Goal: Book appointment/travel/reservation

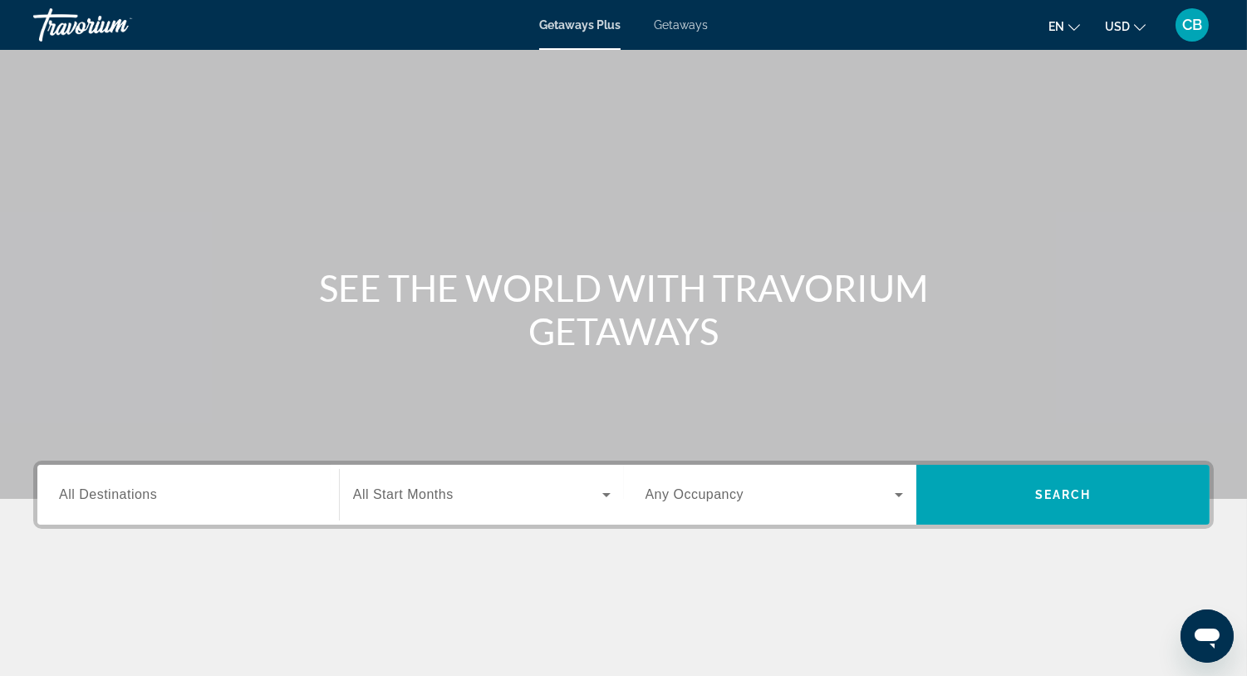
click at [667, 29] on span "Getaways" at bounding box center [681, 24] width 54 height 13
click at [672, 28] on span "Getaways" at bounding box center [680, 24] width 55 height 13
click at [672, 31] on span "Getaways" at bounding box center [680, 24] width 55 height 13
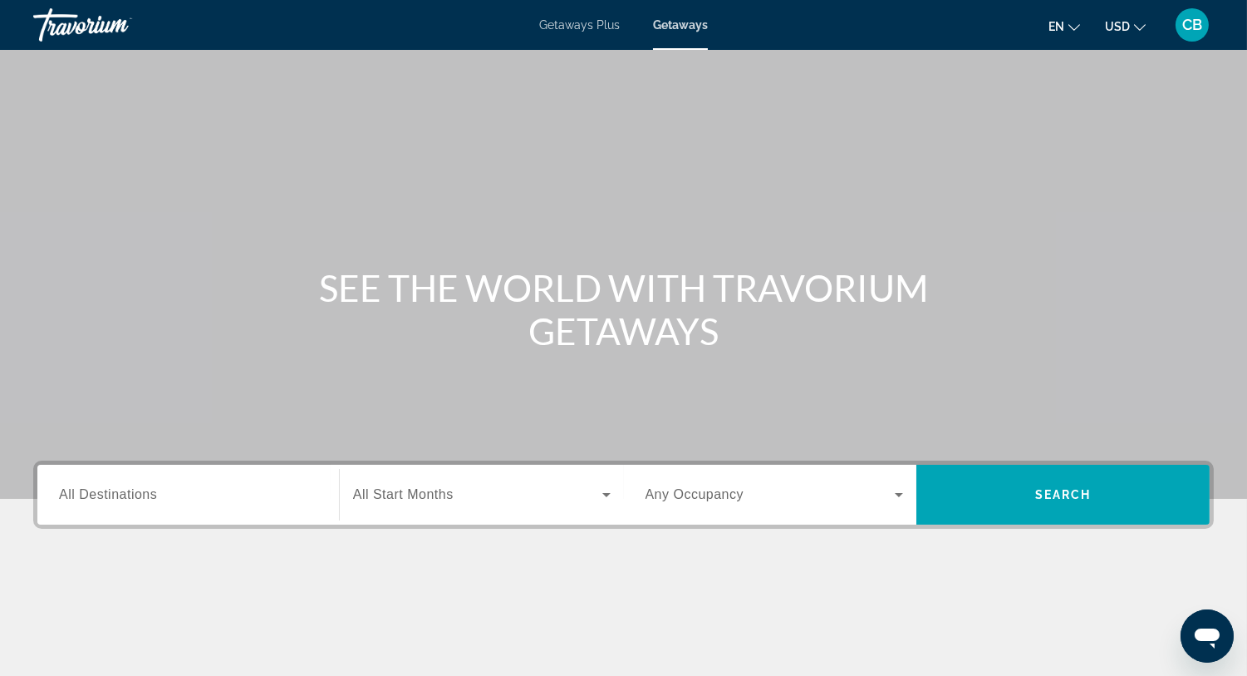
click at [672, 31] on span "Getaways" at bounding box center [680, 24] width 55 height 13
click at [676, 19] on span "Getaways" at bounding box center [680, 24] width 55 height 13
click at [117, 489] on span "All Destinations" at bounding box center [108, 494] width 98 height 14
click at [117, 489] on input "Destination All Destinations" at bounding box center [188, 495] width 258 height 20
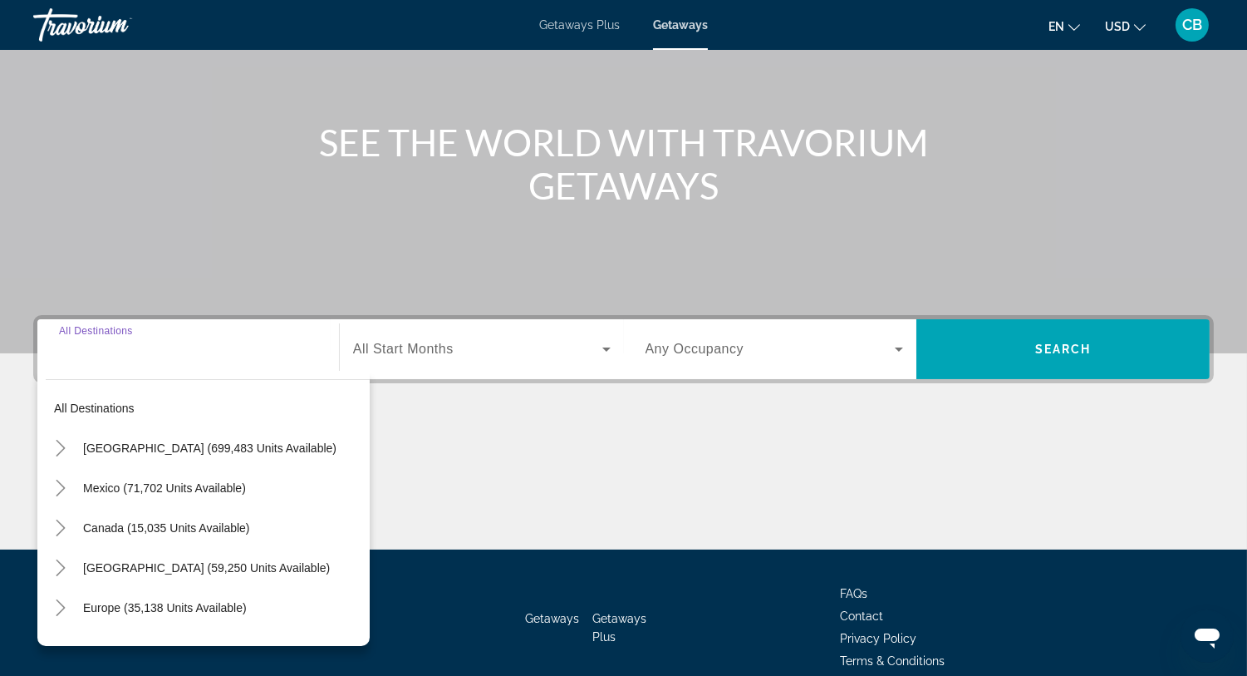
scroll to position [222, 0]
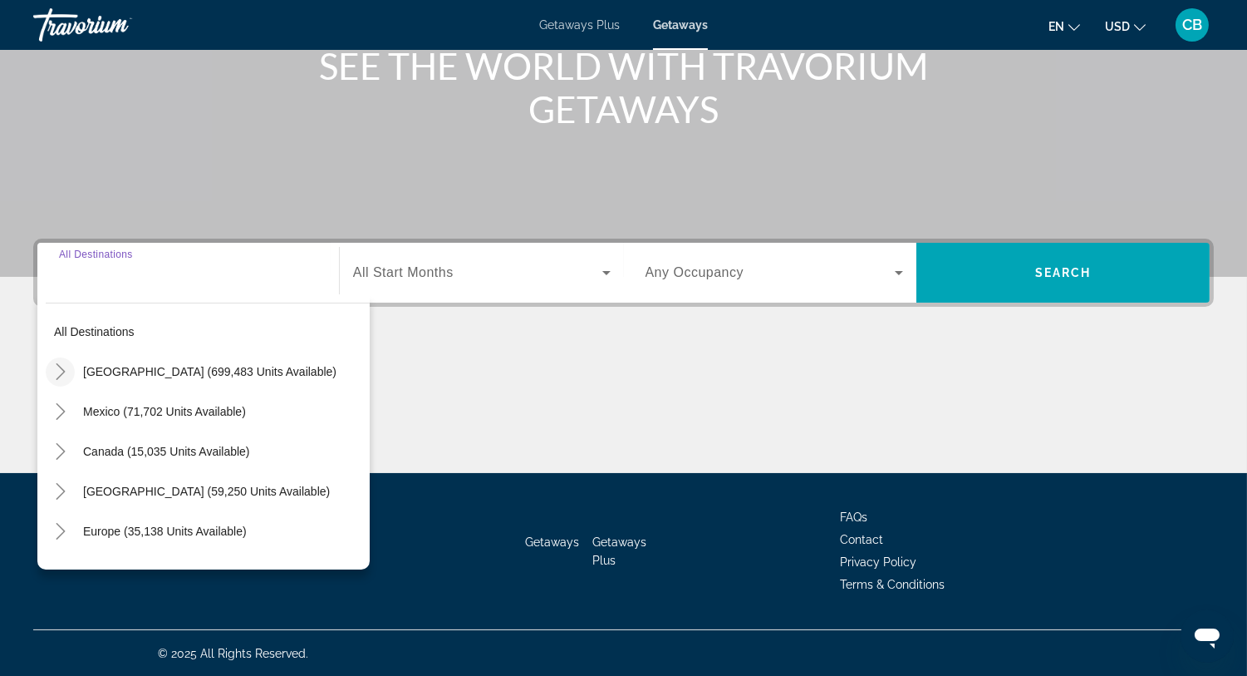
click at [57, 365] on icon "Toggle United States (699,483 units available)" at bounding box center [60, 371] width 17 height 17
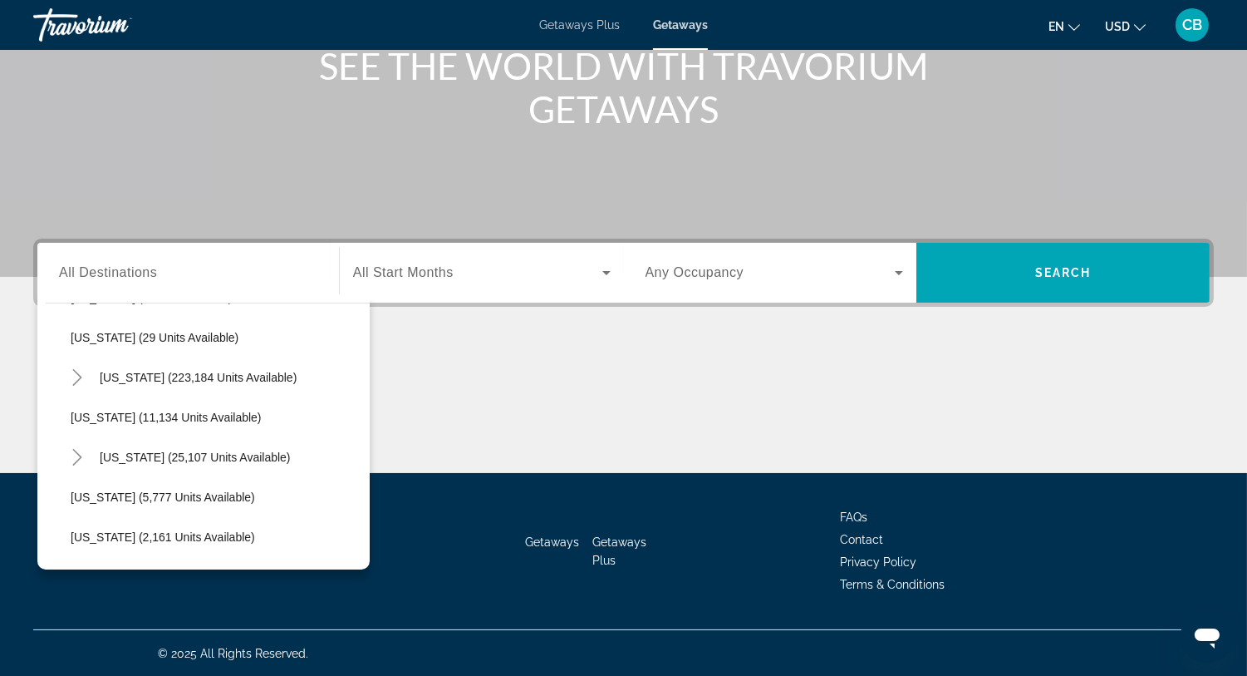
scroll to position [263, 0]
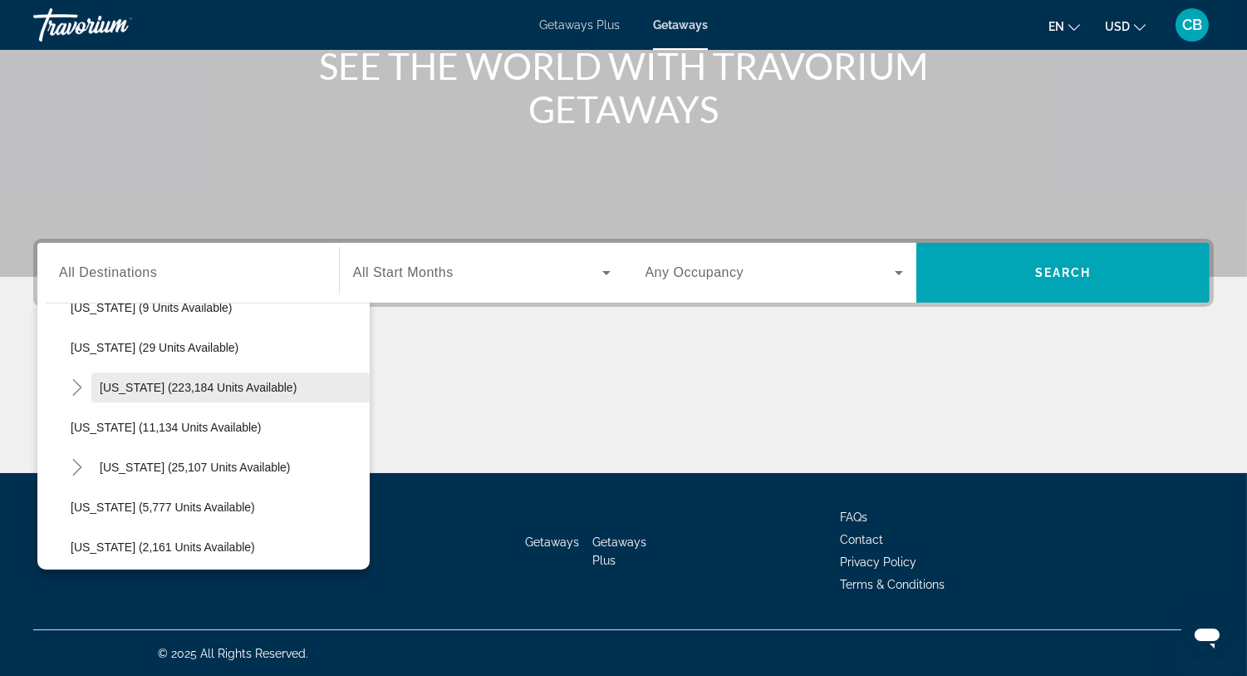
click at [119, 386] on span "[US_STATE] (223,184 units available)" at bounding box center [198, 387] width 197 height 13
type input "**********"
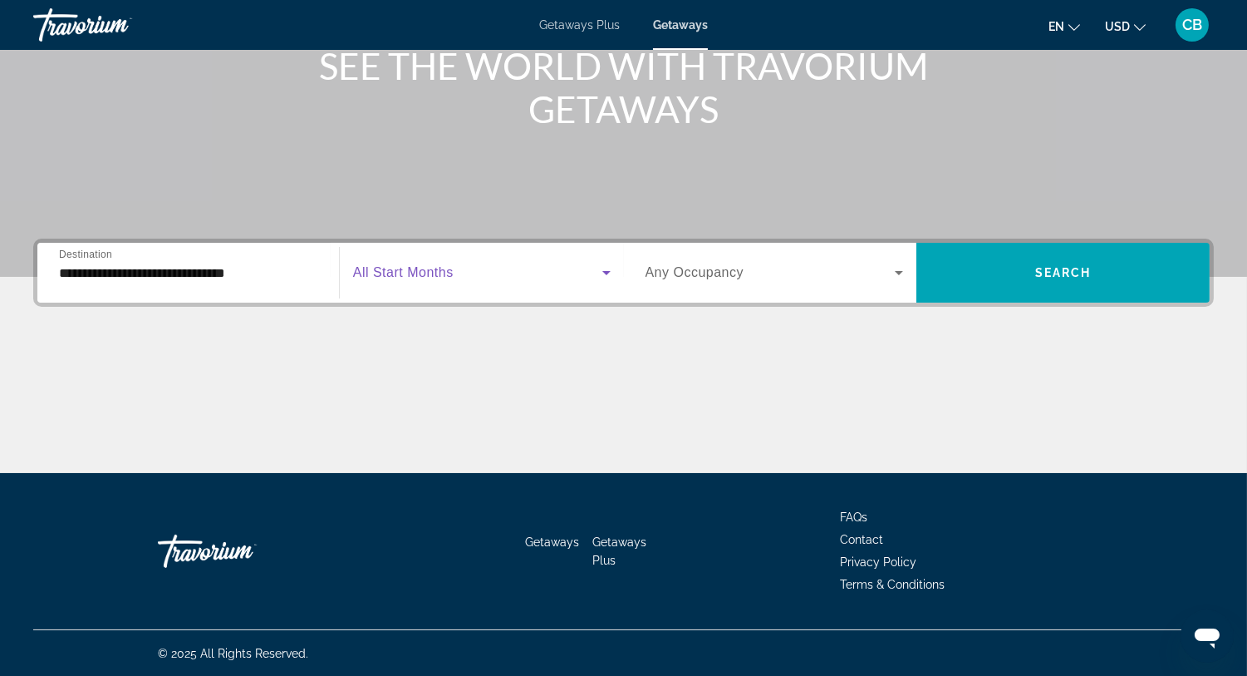
click at [604, 277] on icon "Search widget" at bounding box center [607, 273] width 20 height 20
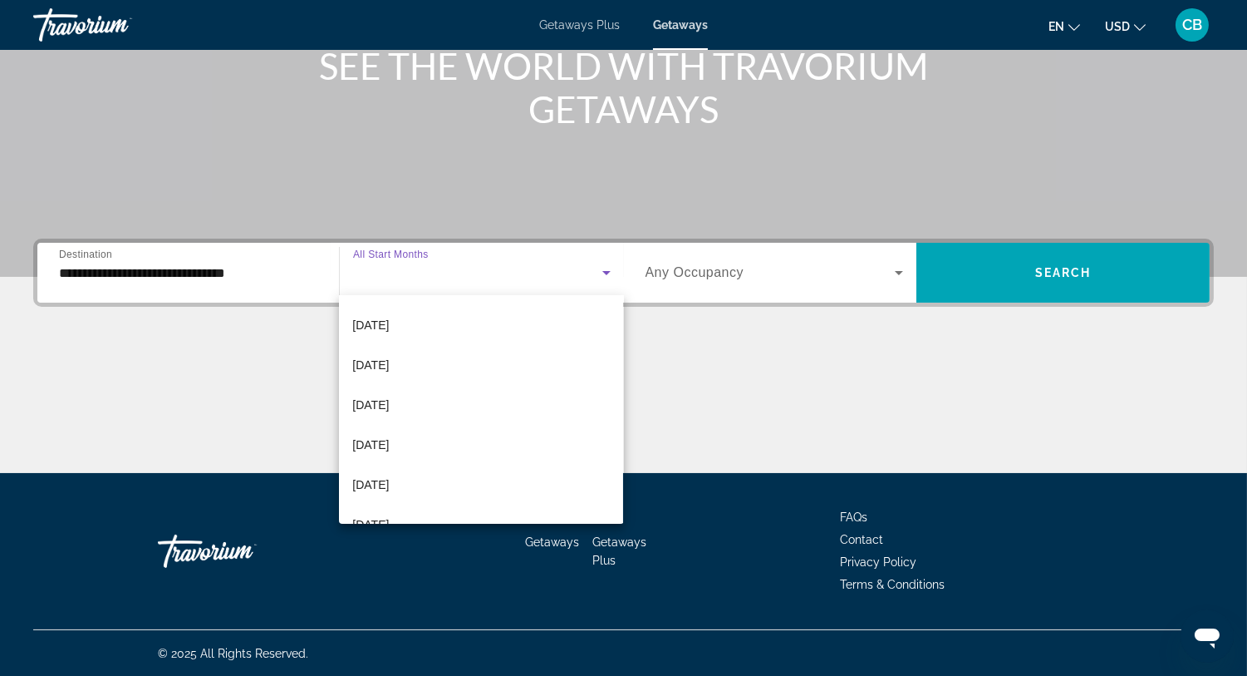
scroll to position [127, 0]
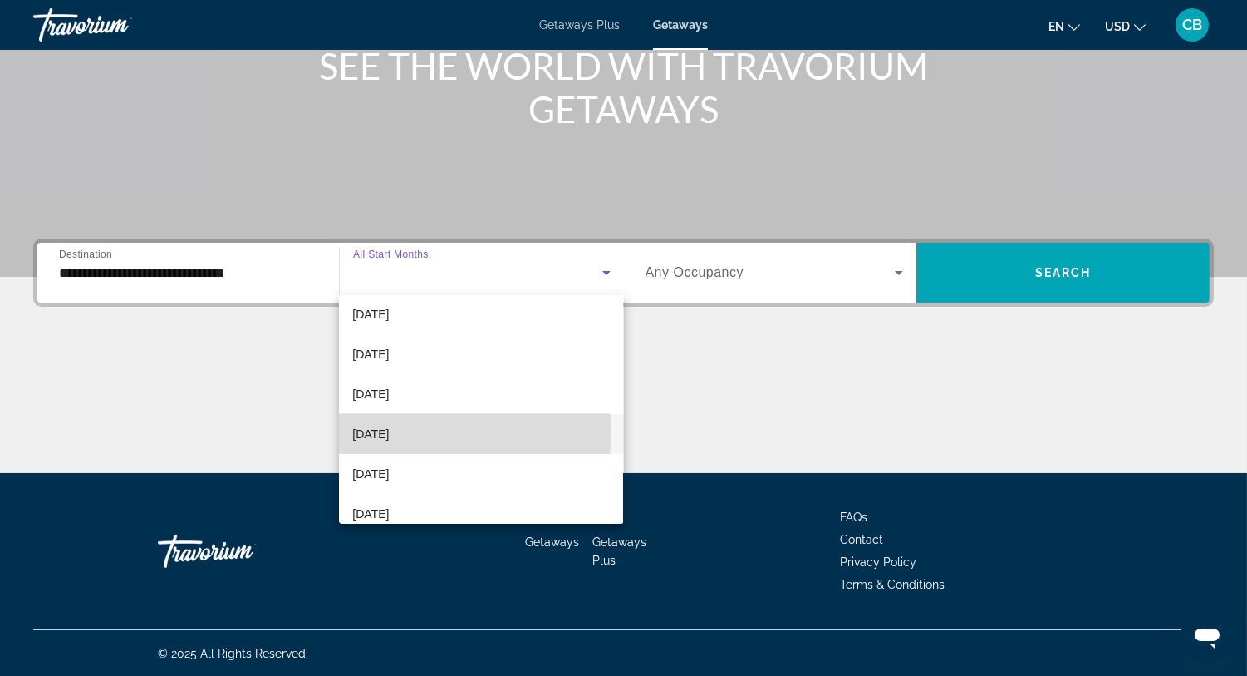
click at [474, 432] on mat-option "[DATE]" at bounding box center [481, 434] width 284 height 40
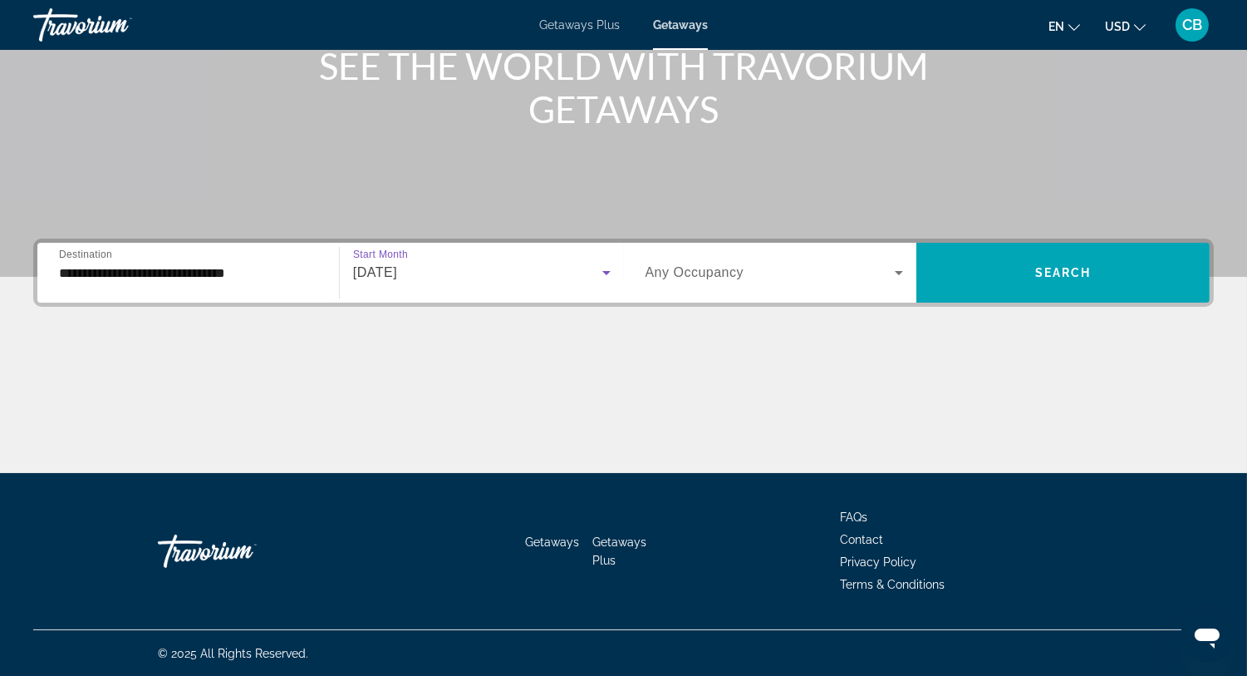
click at [604, 273] on icon "Search widget" at bounding box center [606, 273] width 8 height 4
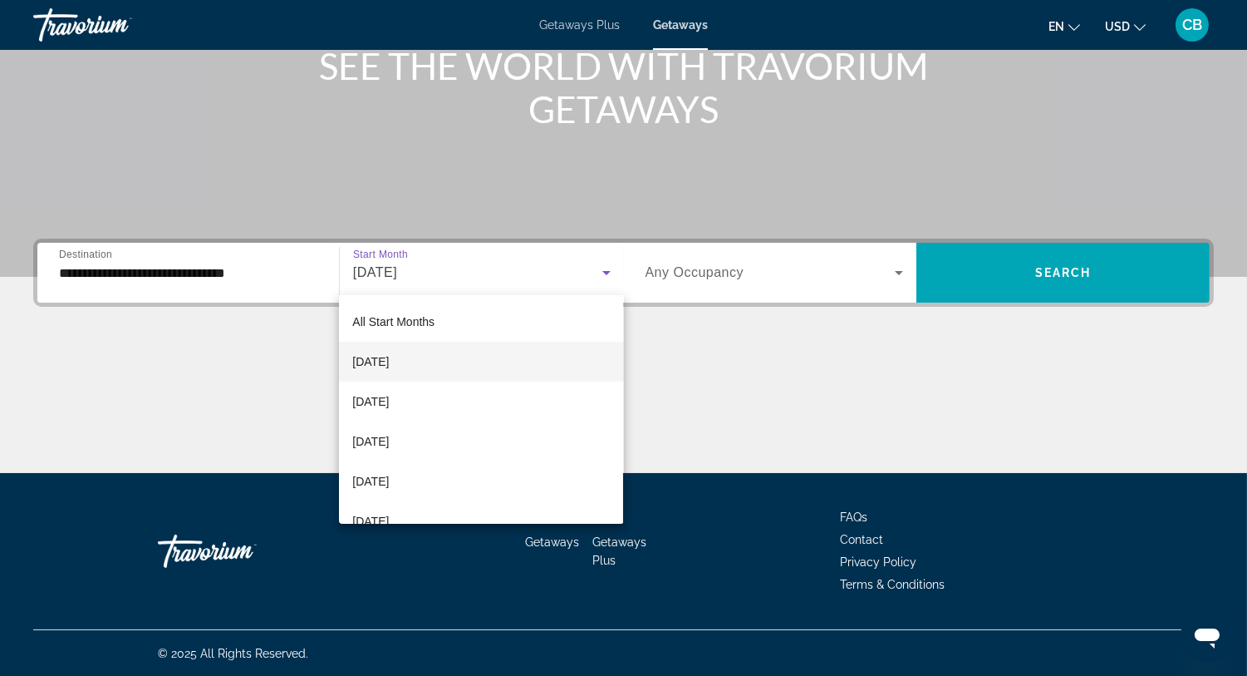
scroll to position [57, 0]
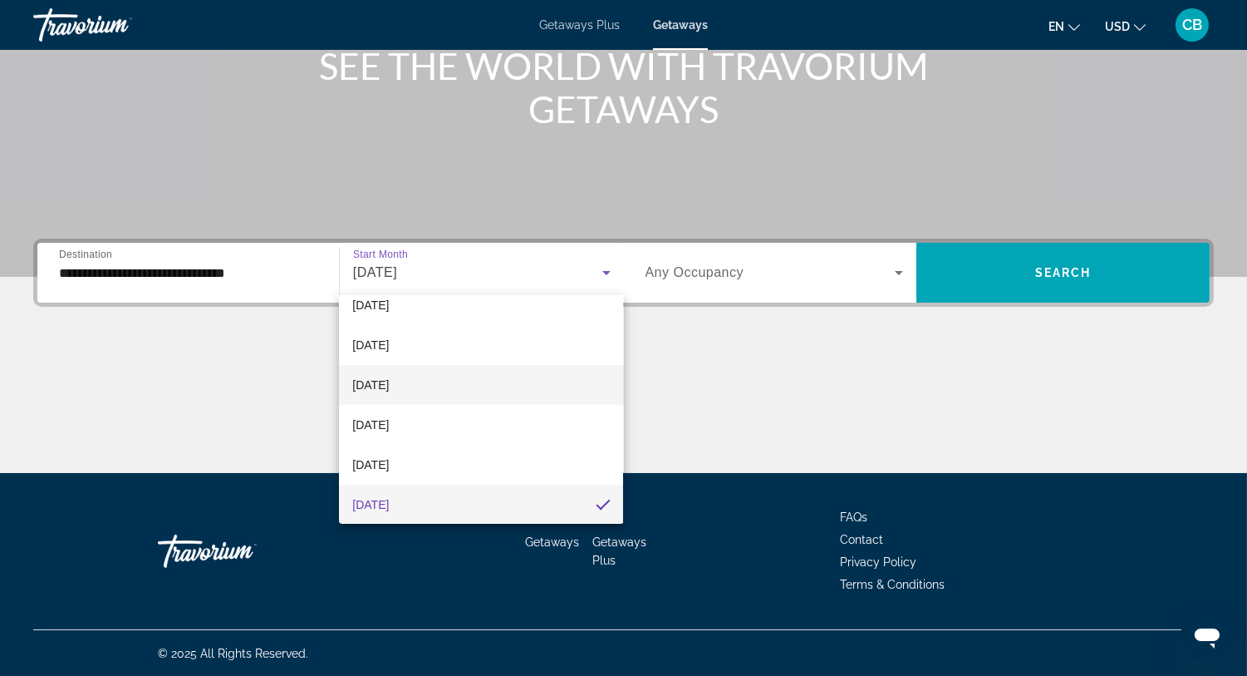
click at [494, 378] on mat-option "[DATE]" at bounding box center [481, 385] width 284 height 40
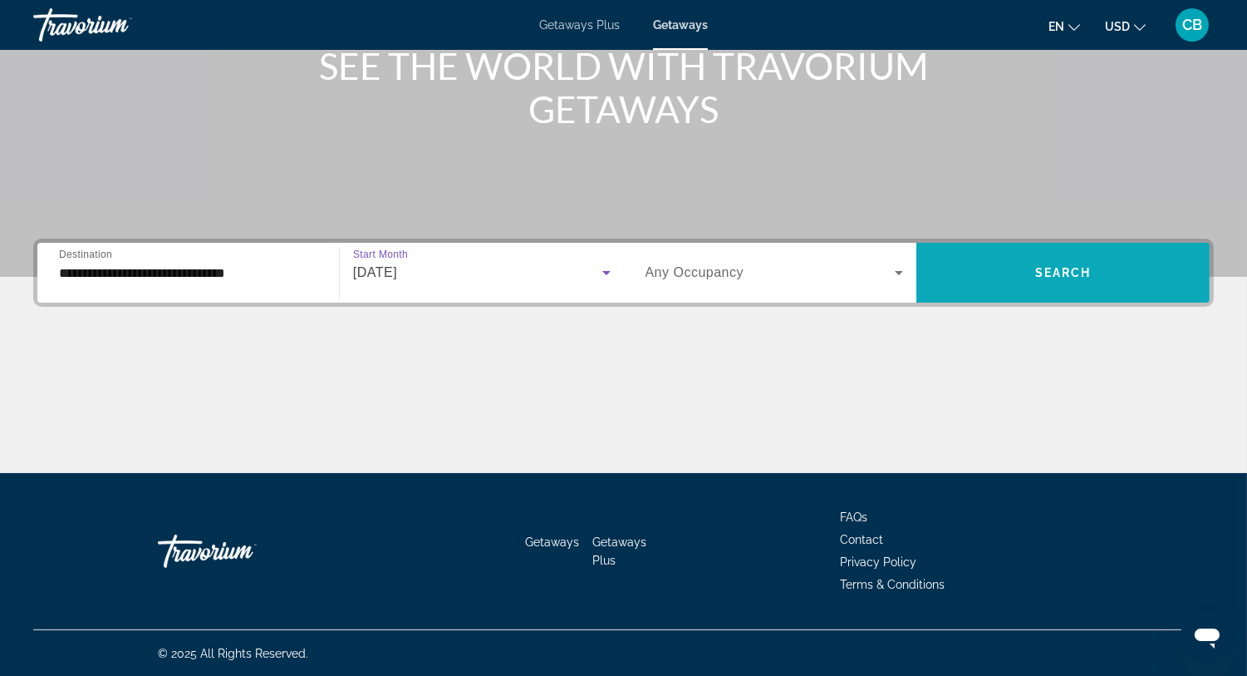
click at [1010, 270] on span "Search widget" at bounding box center [1063, 273] width 293 height 40
